Goal: Information Seeking & Learning: Check status

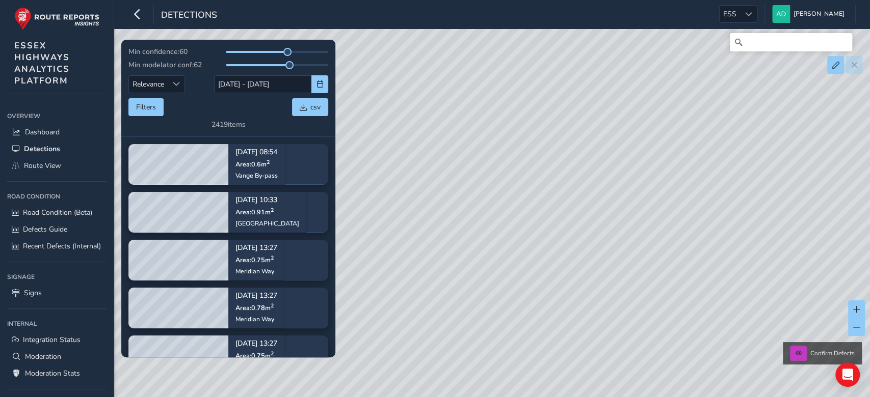
scroll to position [13, 0]
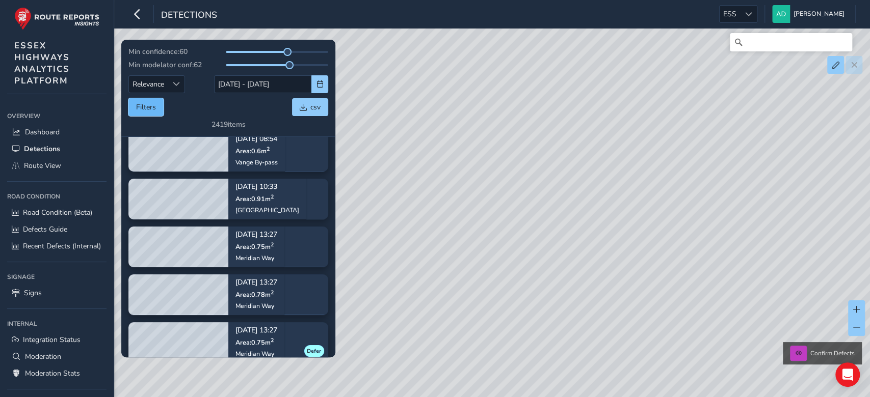
click at [154, 105] on button "Filters" at bounding box center [145, 107] width 35 height 18
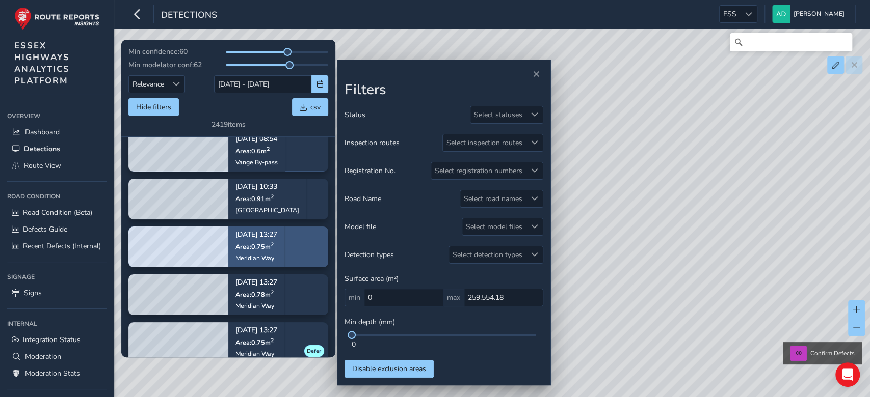
click at [237, 252] on div "Oct 01, 13:27 Area: 0.75 m 2 Meridian Way" at bounding box center [256, 246] width 42 height 45
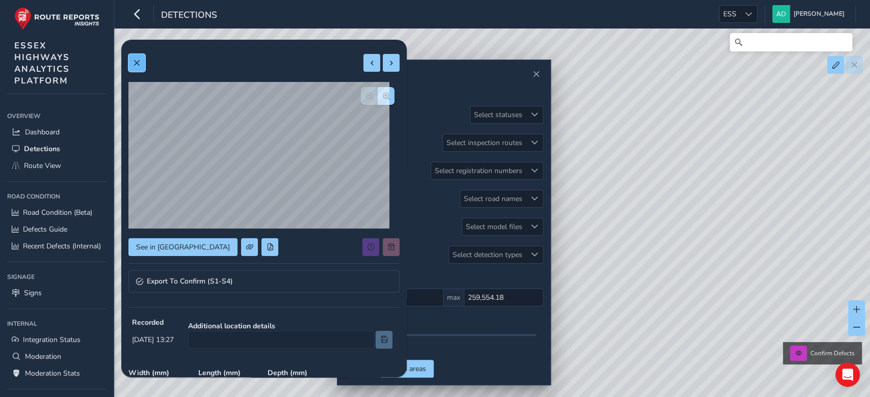
click at [141, 62] on button at bounding box center [136, 63] width 17 height 18
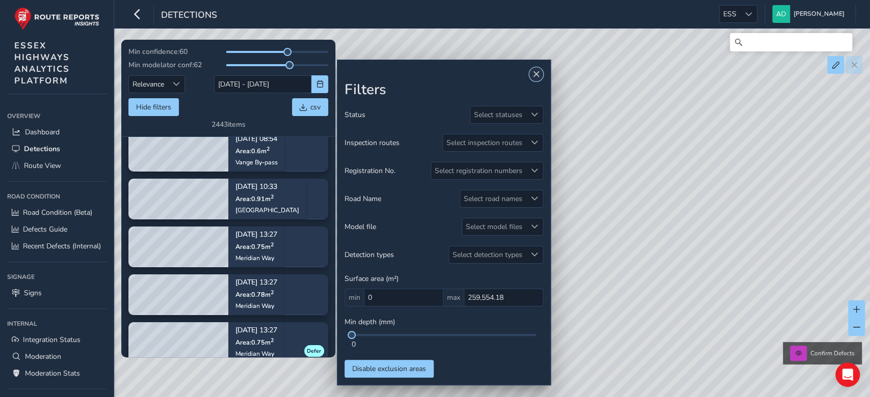
click at [533, 73] on span "Close" at bounding box center [535, 74] width 7 height 7
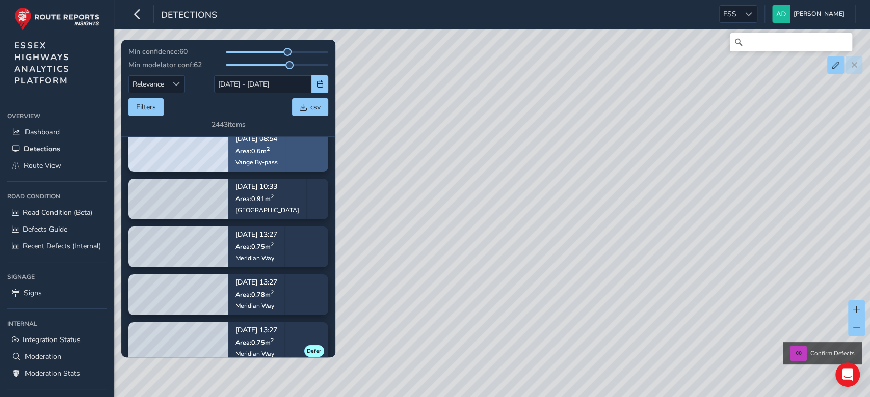
click at [270, 168] on div "Oct 01, 08:54 Area: 0.6 m 2 Vange By-pass" at bounding box center [256, 150] width 42 height 45
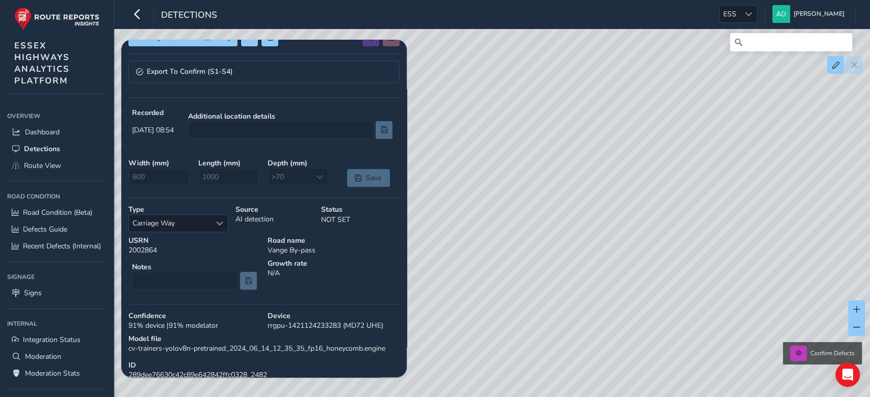
scroll to position [209, 0]
drag, startPoint x: 273, startPoint y: 274, endPoint x: 267, endPoint y: 283, distance: 10.5
click at [267, 283] on div "Growth rate N/A" at bounding box center [333, 277] width 139 height 42
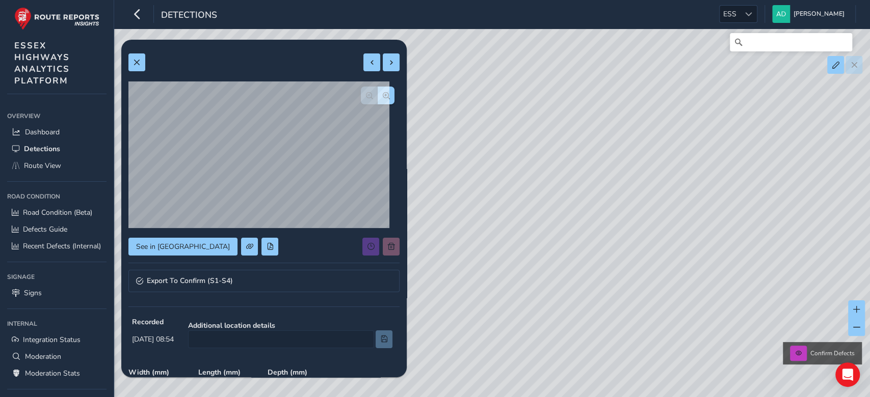
scroll to position [0, 0]
click at [136, 60] on span at bounding box center [136, 63] width 7 height 7
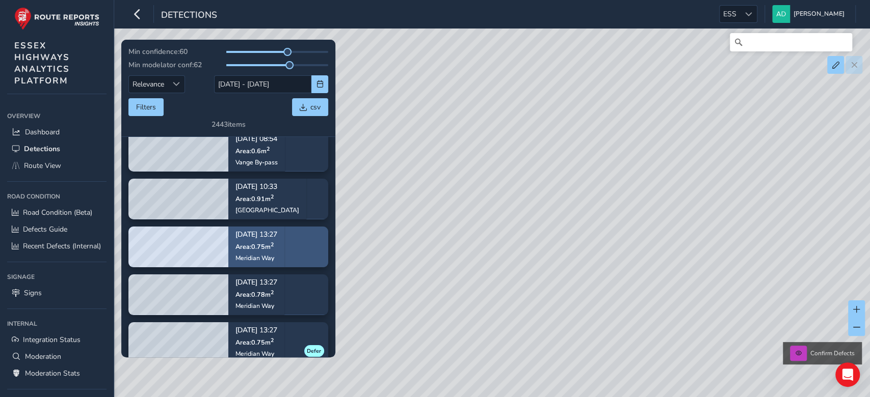
drag, startPoint x: 265, startPoint y: 262, endPoint x: 255, endPoint y: 261, distance: 9.8
click at [255, 261] on div "Meridian Way" at bounding box center [256, 258] width 42 height 8
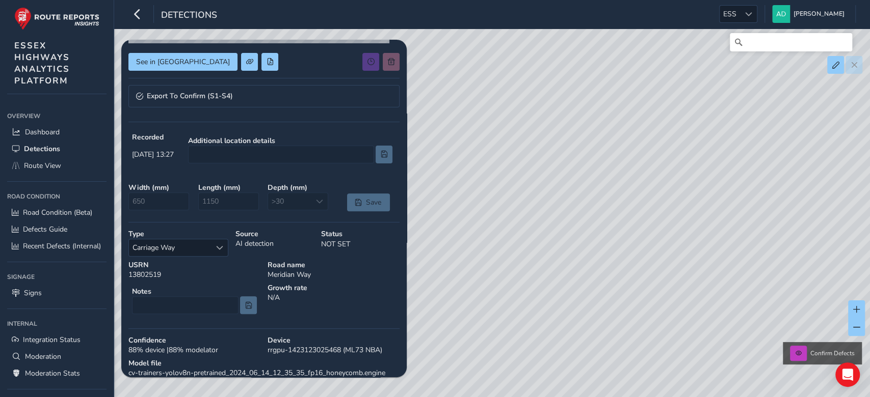
scroll to position [274, 0]
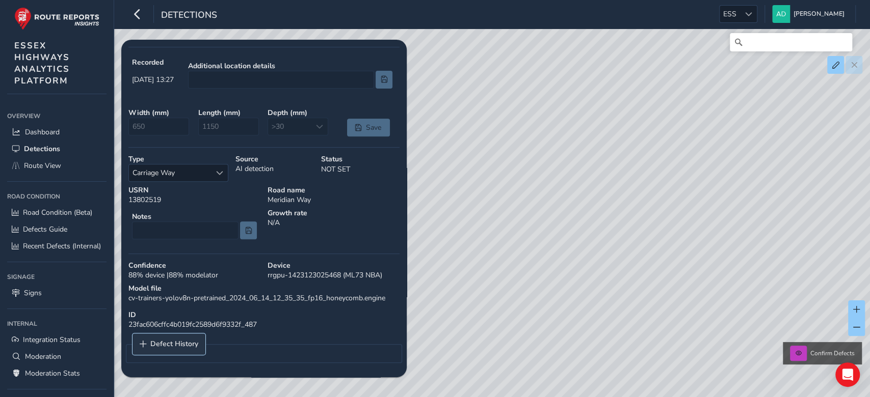
click at [159, 343] on span "Defect History" at bounding box center [174, 344] width 48 height 7
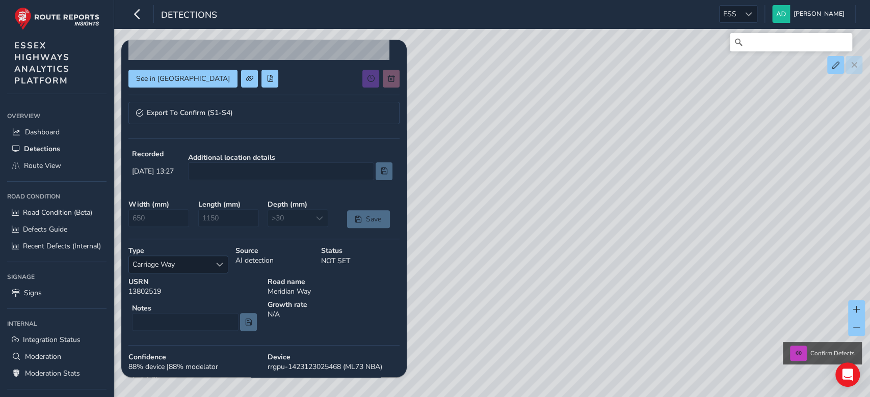
scroll to position [0, 0]
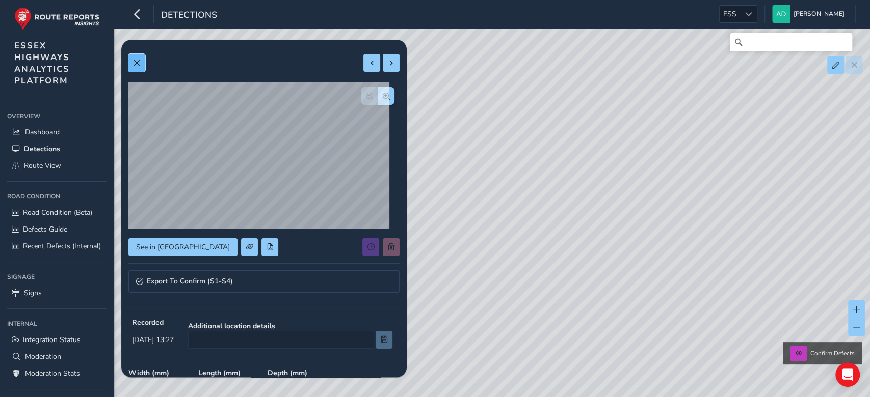
click at [136, 65] on span at bounding box center [136, 63] width 7 height 7
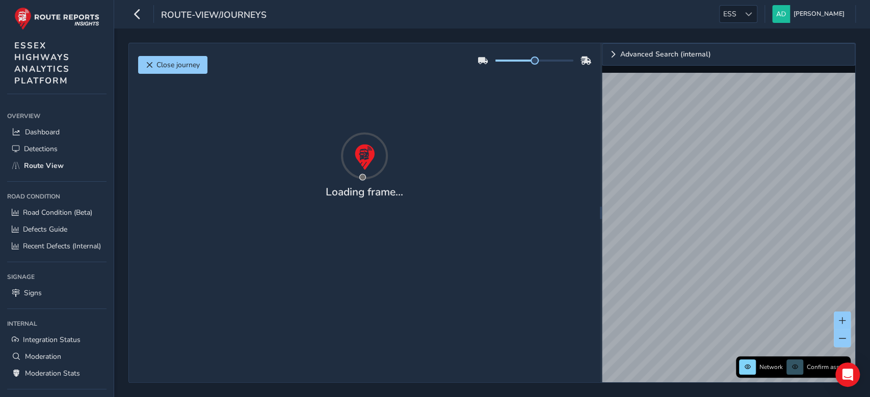
click at [303, 13] on div "route-view/journeys ESS ESS Andy Donaghue Colour Scheme: Dark Dim Light Logout" at bounding box center [492, 14] width 756 height 29
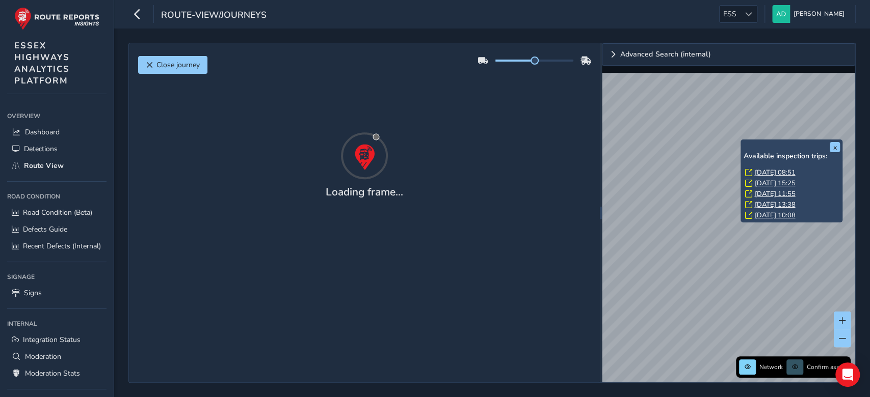
click at [774, 172] on link "Mon, 15 Sep, 08:51" at bounding box center [774, 172] width 41 height 9
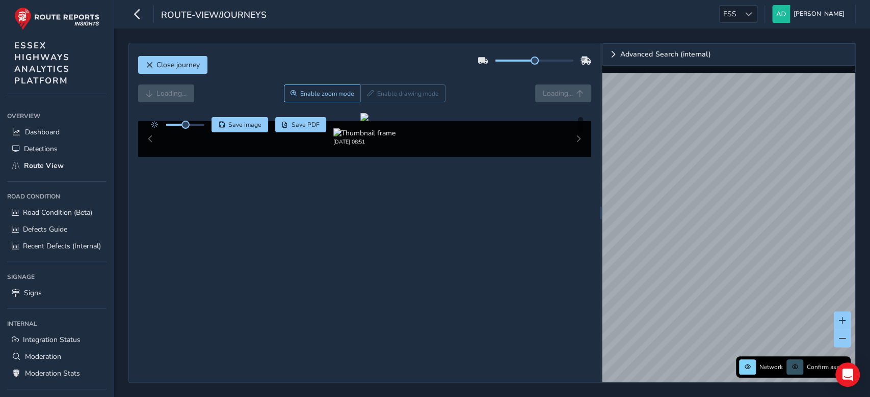
click at [377, 27] on div "route-view/journeys ESS ESS Andy Donaghue Colour Scheme: Dark Dim Light Logout" at bounding box center [492, 14] width 756 height 29
click at [380, 18] on div "route-view/journeys ESS ESS Andy Donaghue Colour Scheme: Dark Dim Light Logout" at bounding box center [492, 14] width 756 height 29
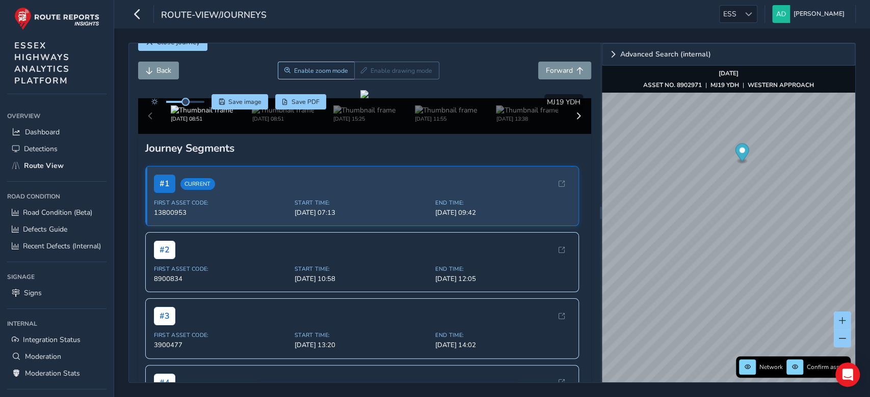
scroll to position [20, 0]
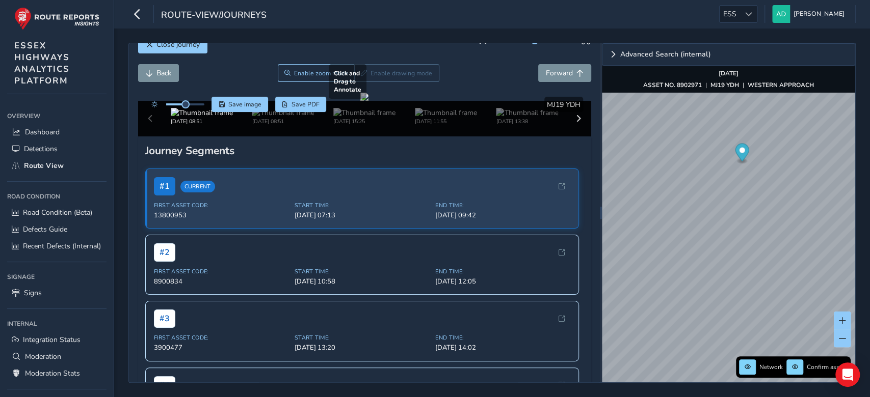
click at [368, 101] on div at bounding box center [364, 97] width 8 height 8
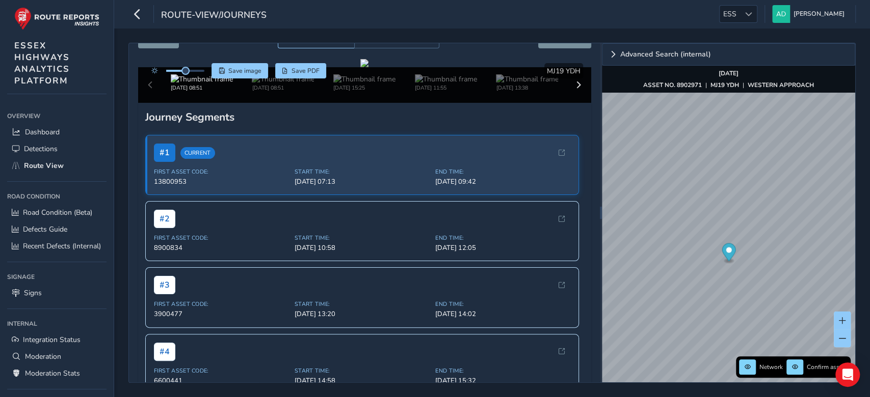
scroll to position [49, 0]
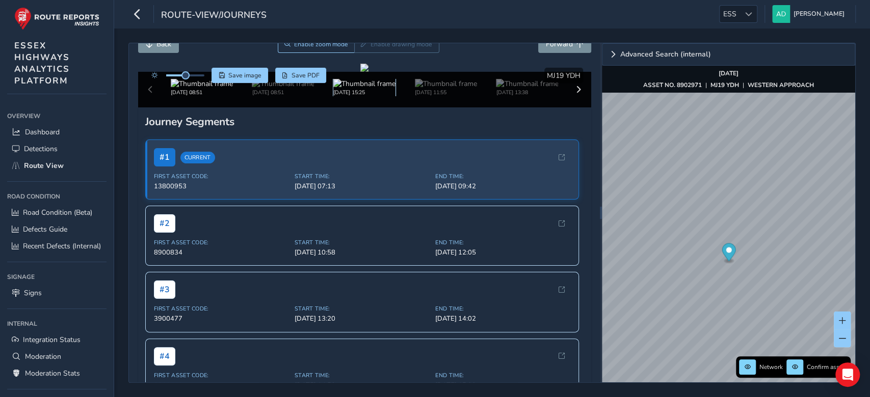
click at [348, 89] on img at bounding box center [364, 84] width 62 height 10
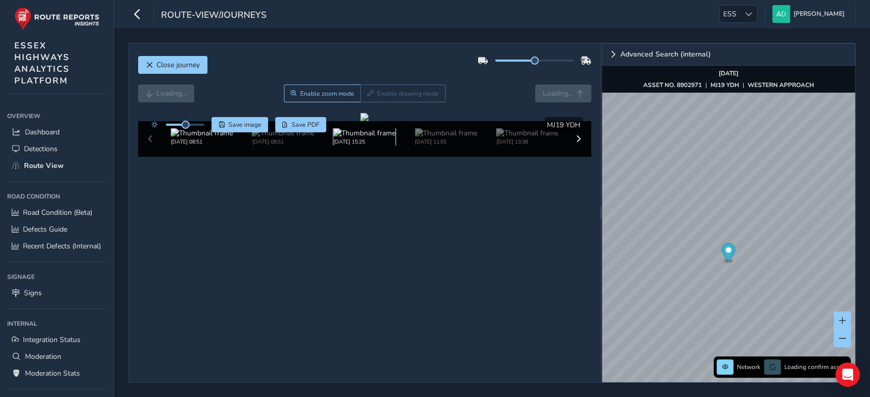
scroll to position [42, 0]
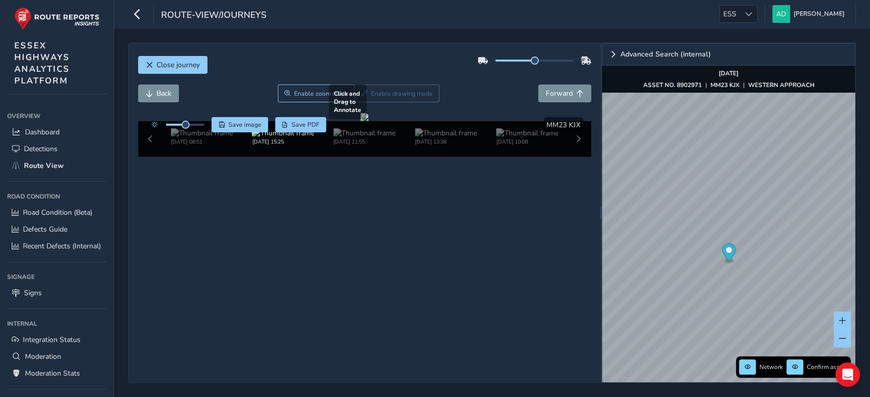
scroll to position [42, 0]
